Goal: Check status: Check status

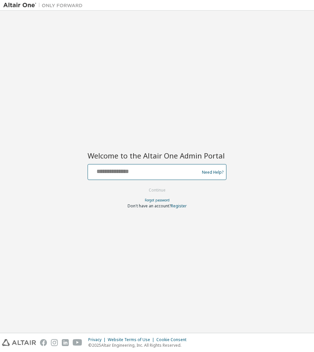
click at [155, 170] on input "text" at bounding box center [144, 171] width 108 height 10
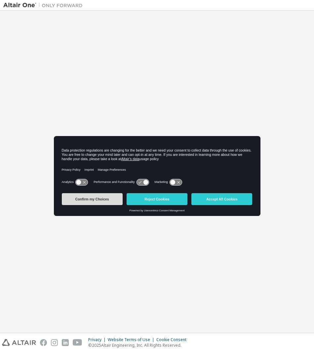
click at [88, 201] on button "Confirm my Choices" at bounding box center [92, 199] width 61 height 12
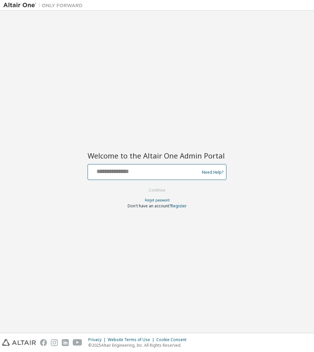
click at [137, 166] on input "text" at bounding box center [144, 171] width 108 height 10
type input "**********"
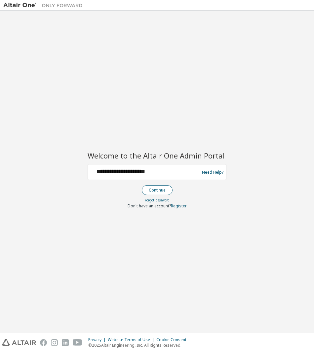
click at [154, 190] on button "Continue" at bounding box center [157, 190] width 31 height 10
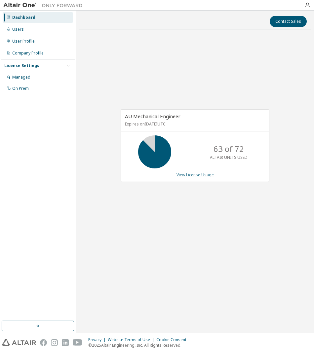
click at [187, 176] on link "View License Usage" at bounding box center [194, 175] width 37 height 6
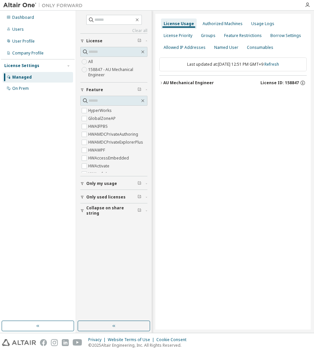
click at [164, 82] on div "AU Mechanical Engineer" at bounding box center [188, 82] width 51 height 5
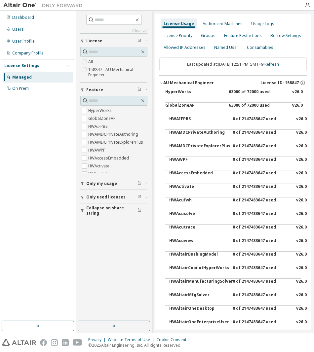
click at [166, 94] on div "HyperWorks" at bounding box center [194, 97] width 59 height 16
